Goal: Information Seeking & Learning: Learn about a topic

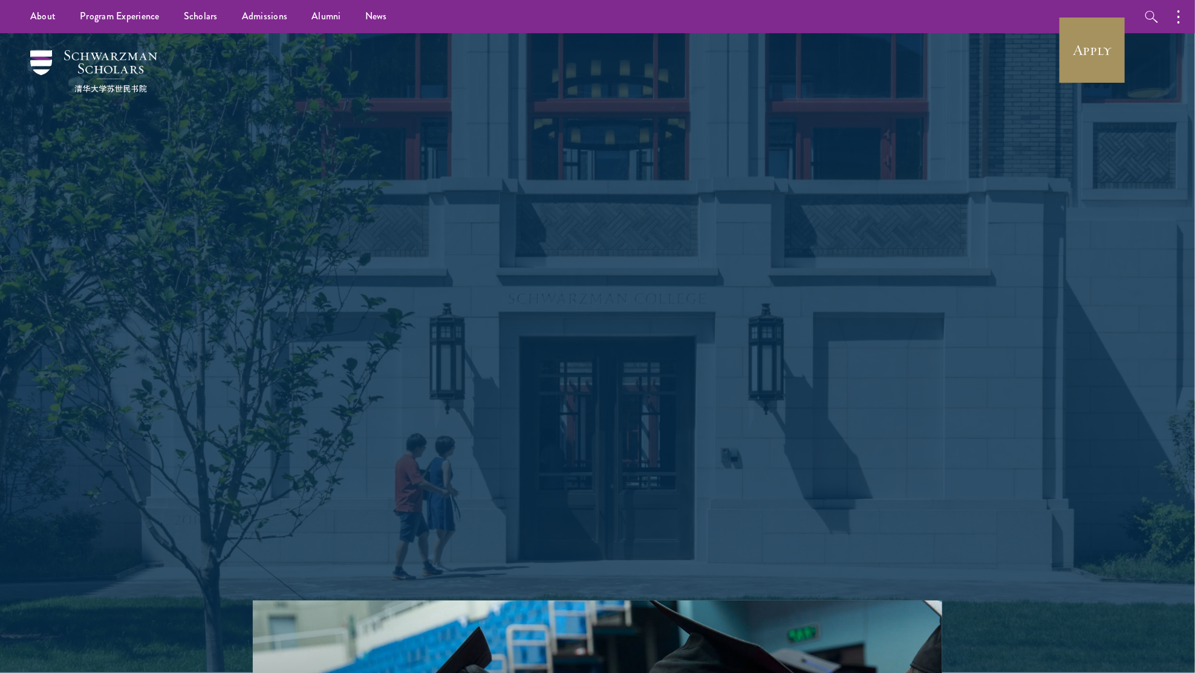
click at [1100, 51] on link "Apply" at bounding box center [1092, 50] width 68 height 68
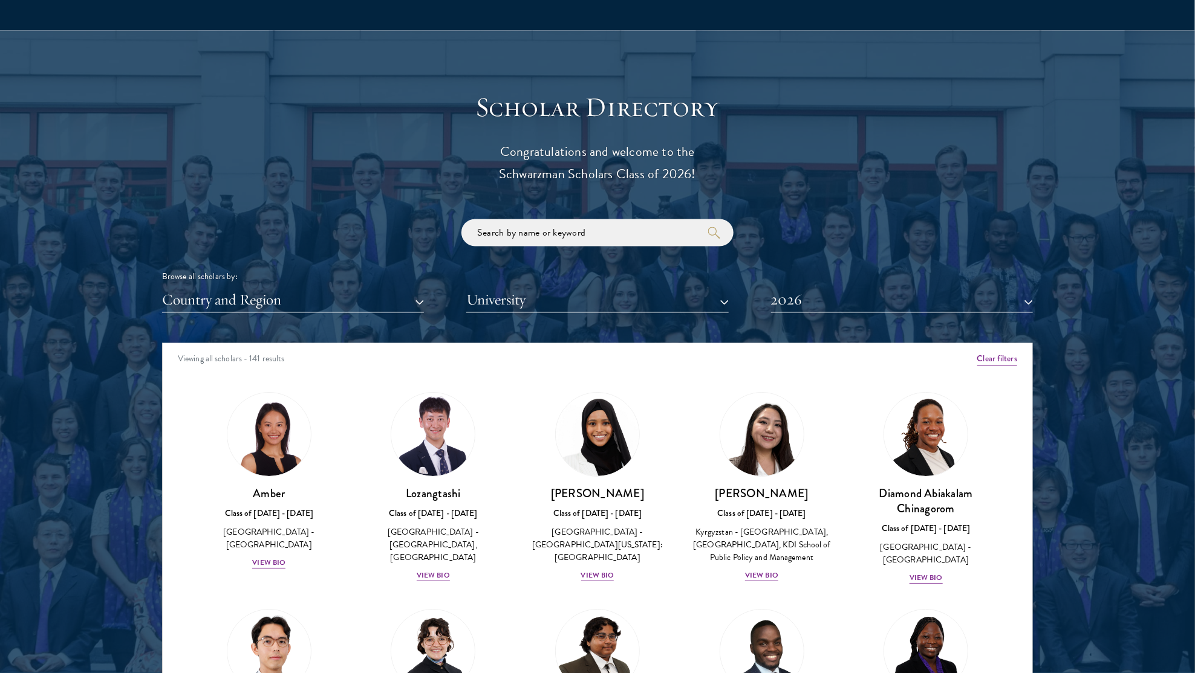
scroll to position [1280, 0]
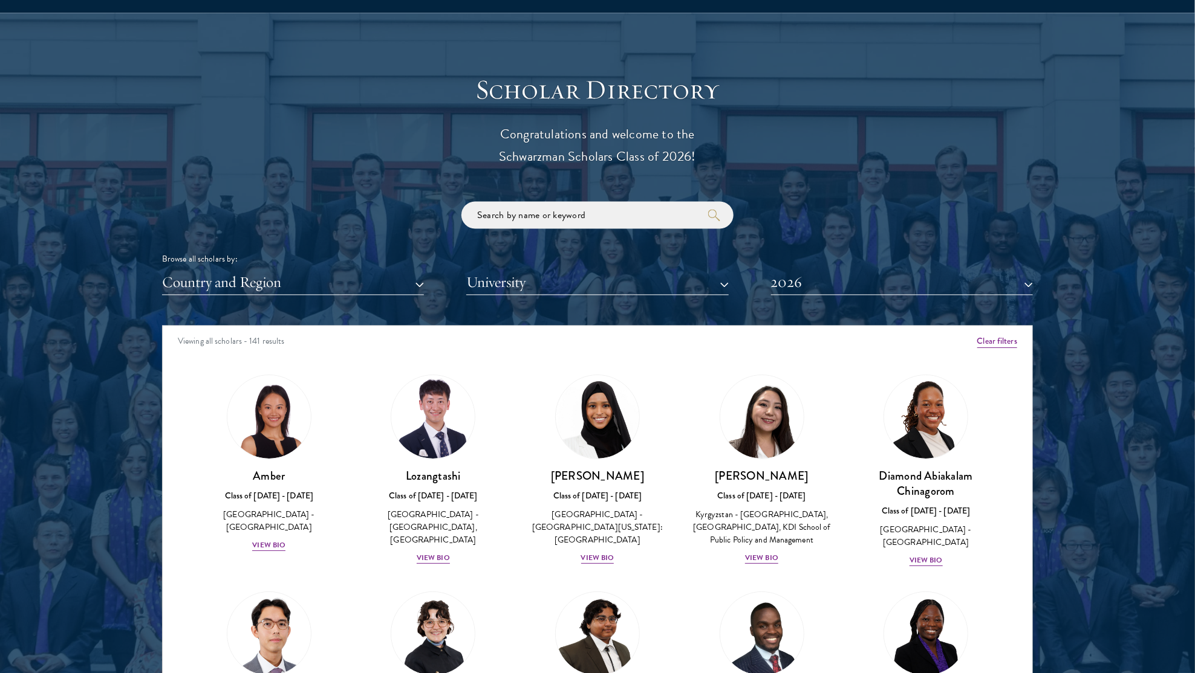
click at [833, 279] on button "2026" at bounding box center [902, 282] width 262 height 25
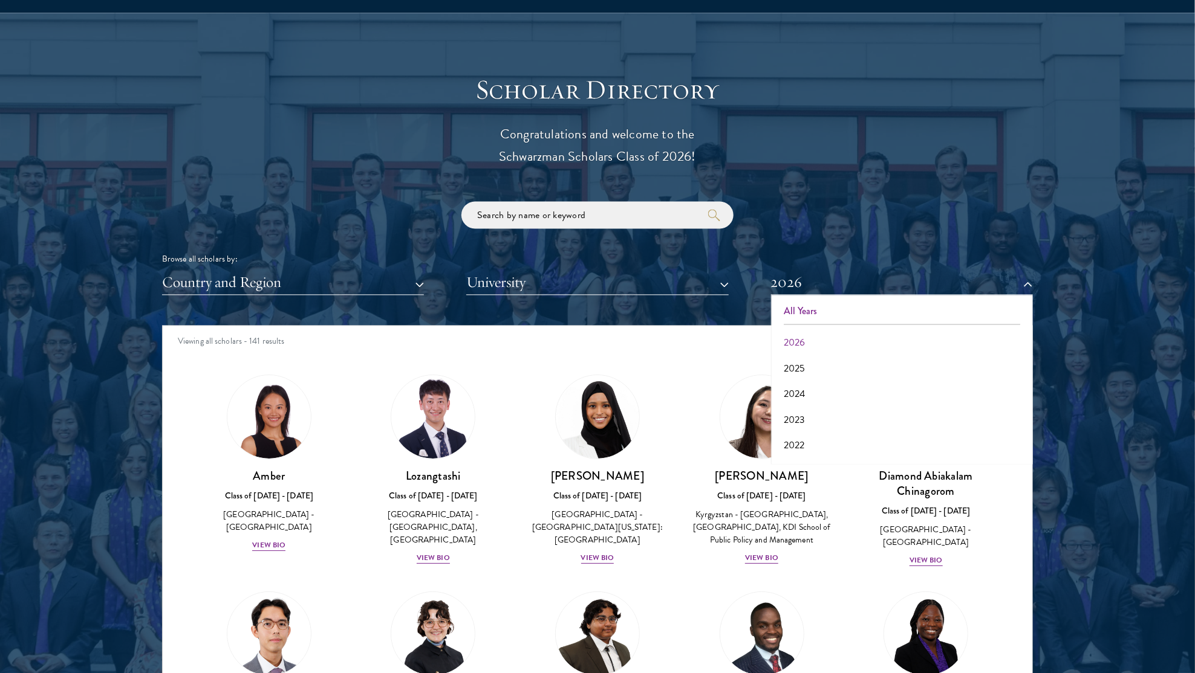
click at [828, 305] on button "All Years" at bounding box center [901, 311] width 255 height 25
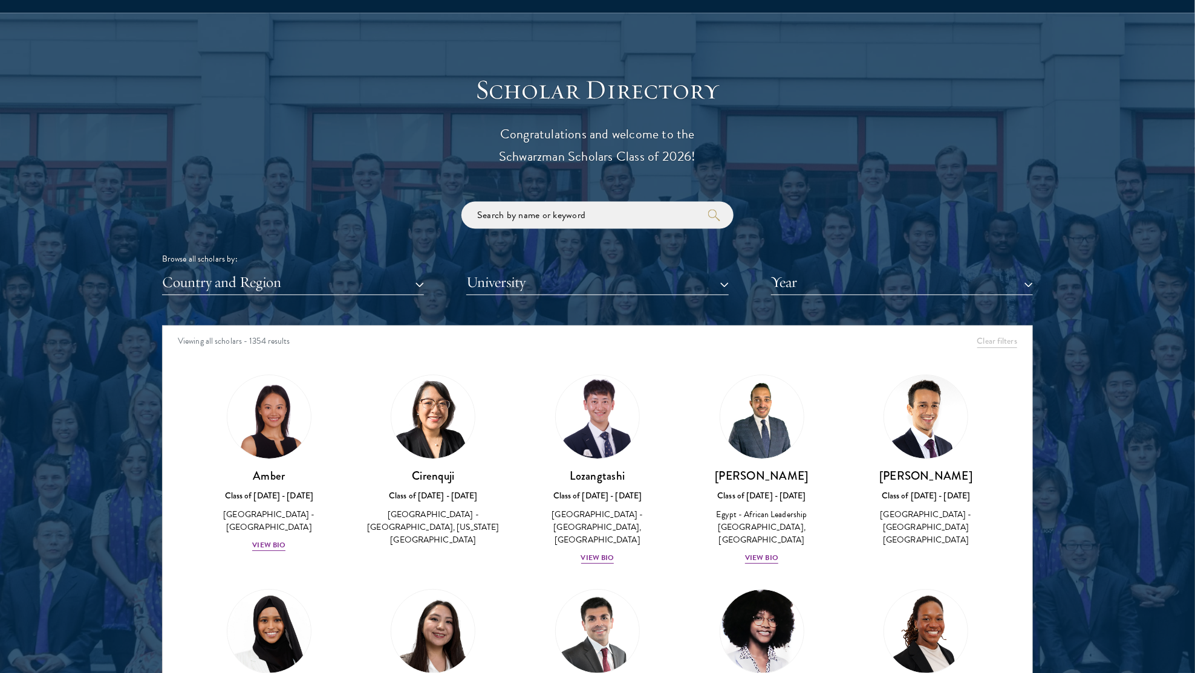
click at [296, 285] on button "Country and Region" at bounding box center [293, 282] width 262 height 25
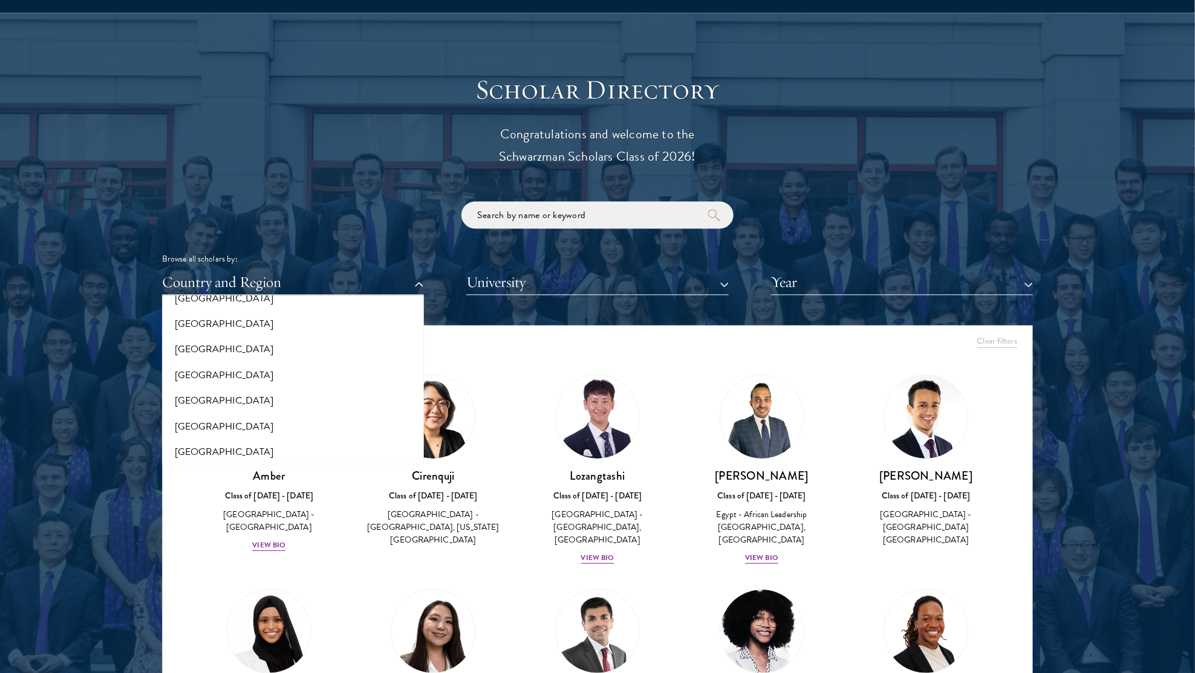
scroll to position [2077, 0]
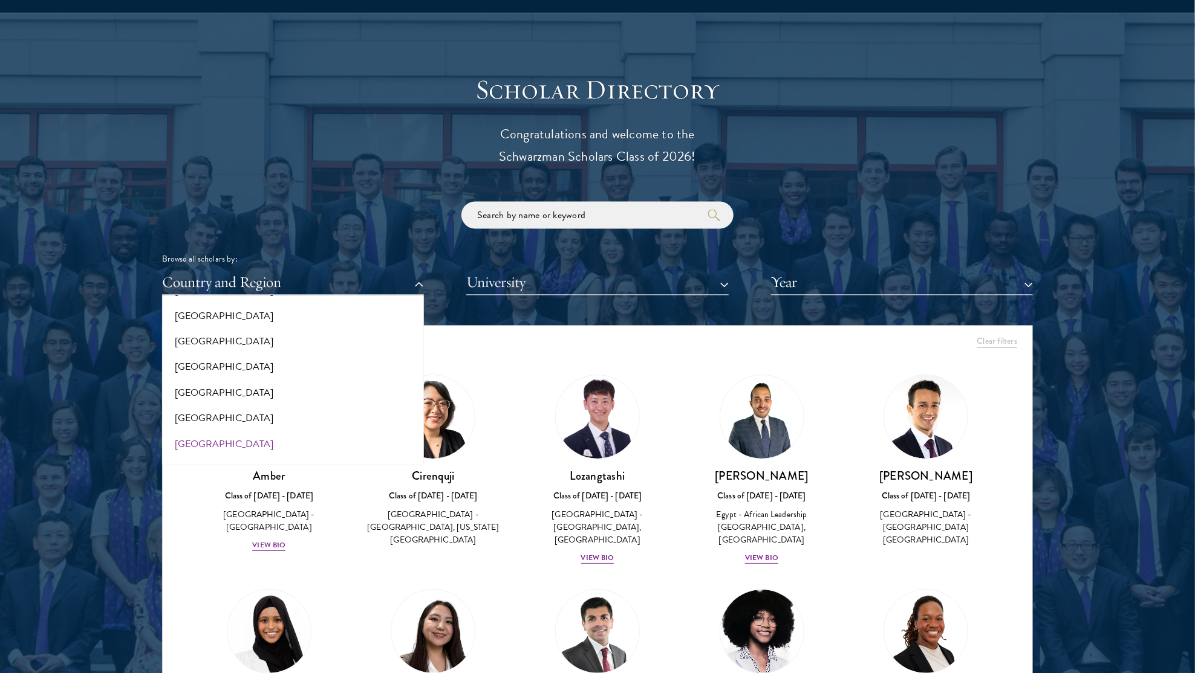
click at [199, 432] on button "[GEOGRAPHIC_DATA]" at bounding box center [293, 444] width 255 height 25
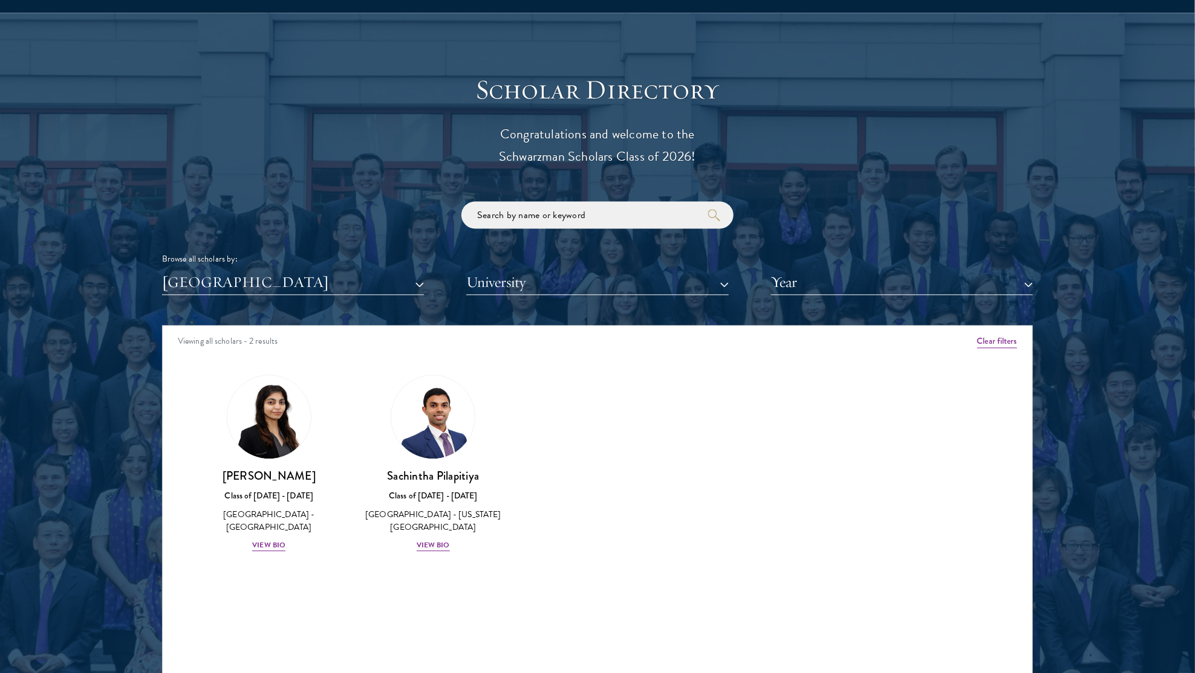
click at [435, 535] on div "Sachintha Pilapitiya Class of [DATE] - [DATE] [GEOGRAPHIC_DATA] - [US_STATE][GE…" at bounding box center [433, 464] width 164 height 202
click at [437, 540] on div "View Bio" at bounding box center [433, 545] width 33 height 11
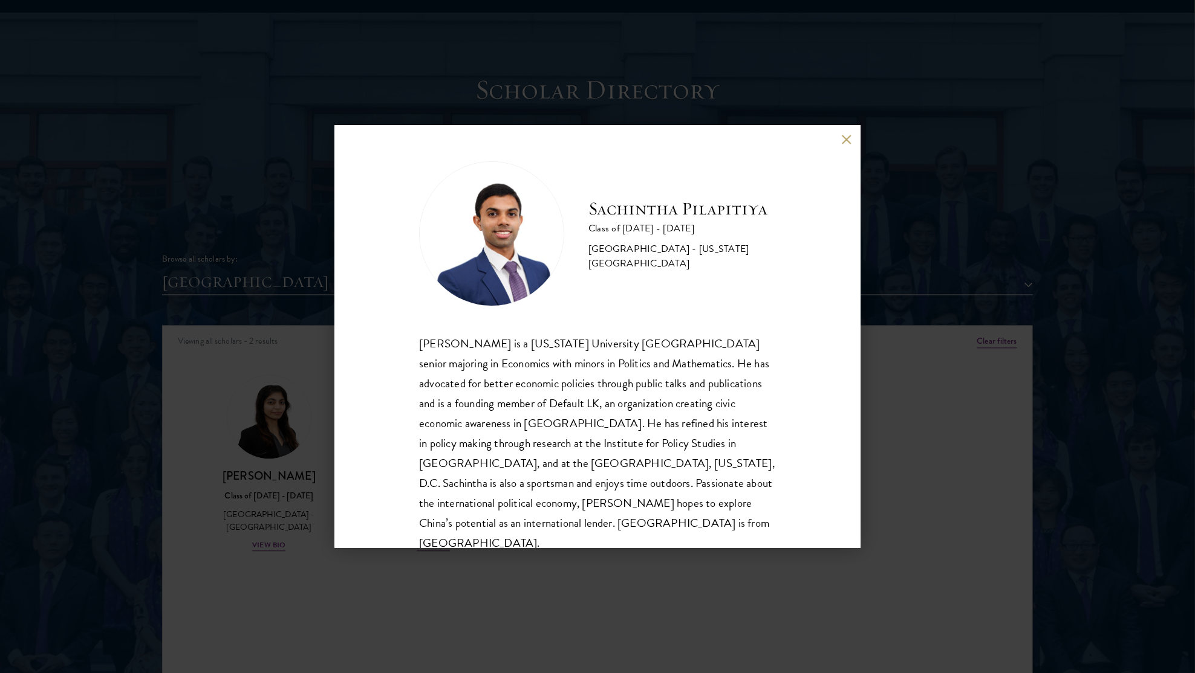
click at [851, 140] on button at bounding box center [846, 139] width 10 height 10
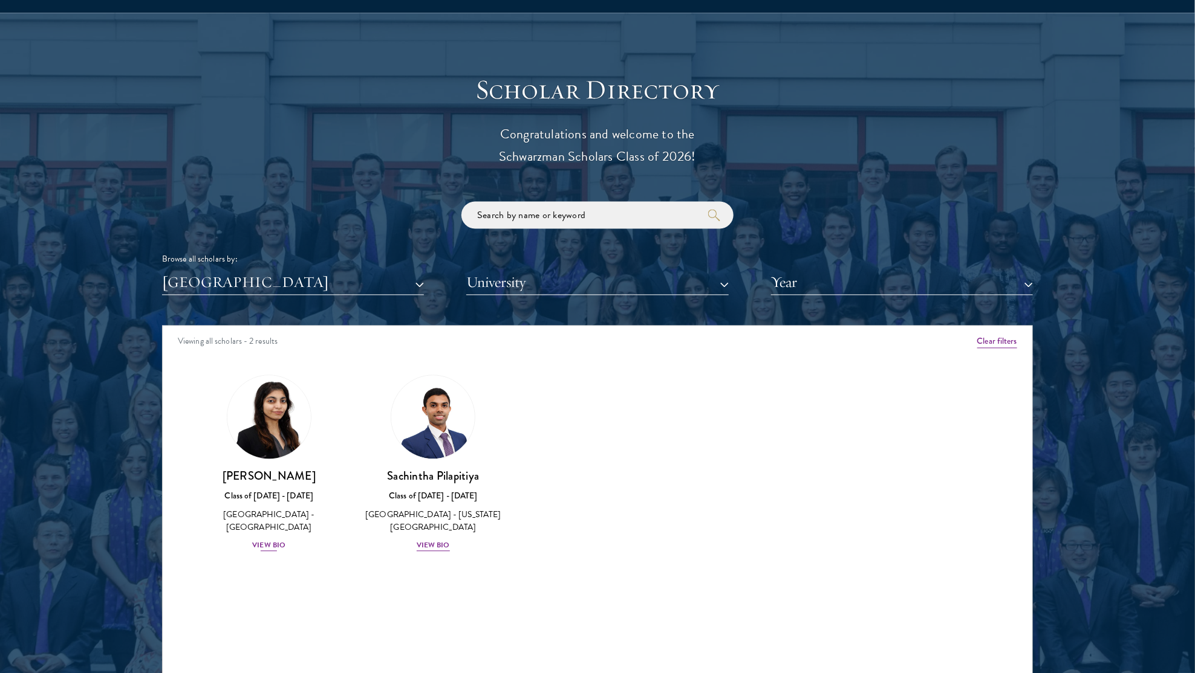
click at [267, 540] on div "View Bio" at bounding box center [268, 545] width 33 height 11
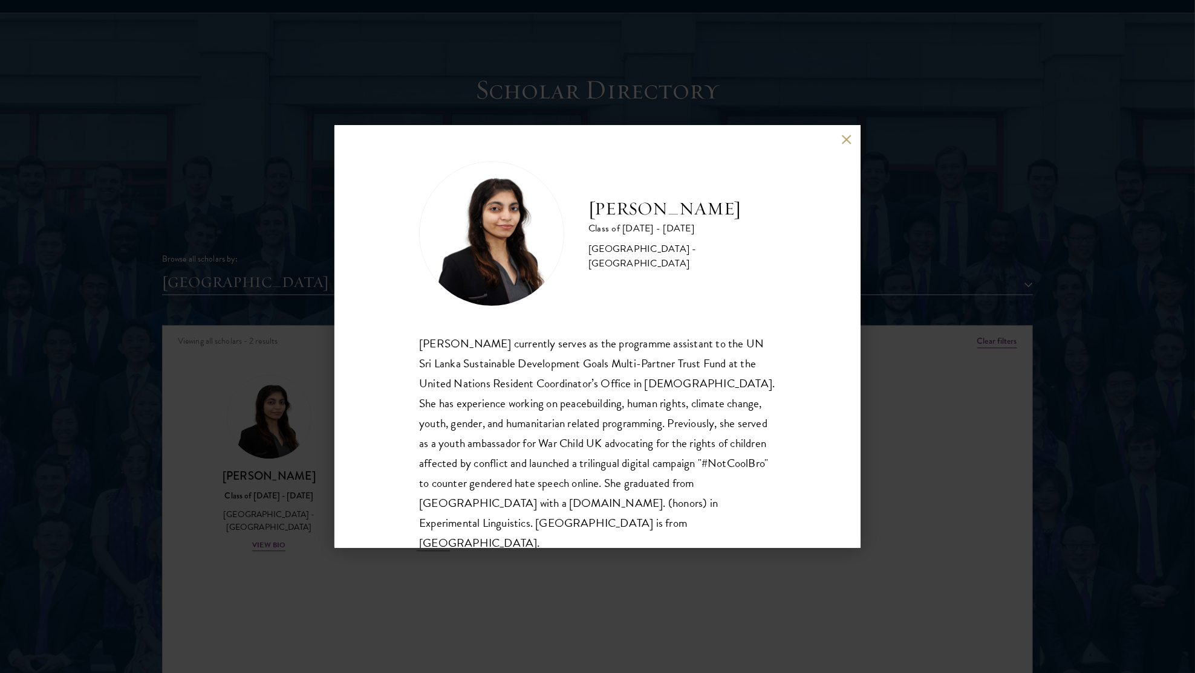
click at [844, 141] on button at bounding box center [846, 139] width 10 height 10
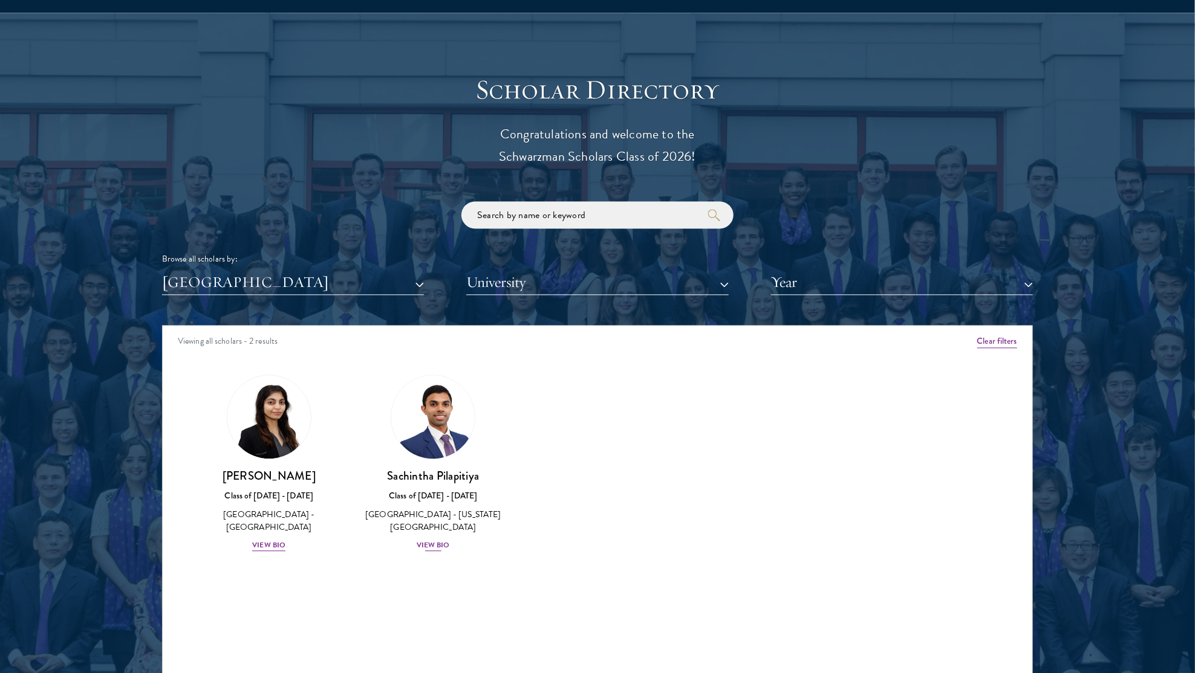
click at [436, 540] on div "View Bio" at bounding box center [433, 545] width 33 height 11
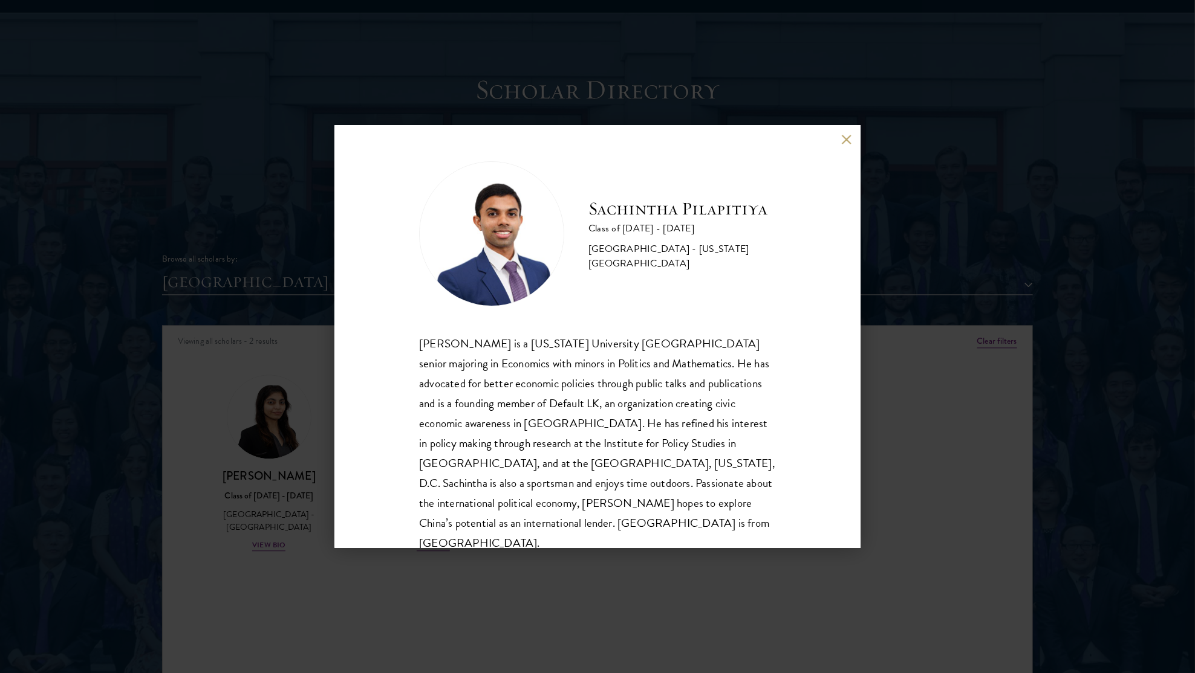
click at [461, 553] on div "Sachintha Pilapitiya Class of [DATE] - [DATE] [GEOGRAPHIC_DATA] - [US_STATE][GE…" at bounding box center [597, 336] width 1195 height 673
